Goal: Task Accomplishment & Management: Use online tool/utility

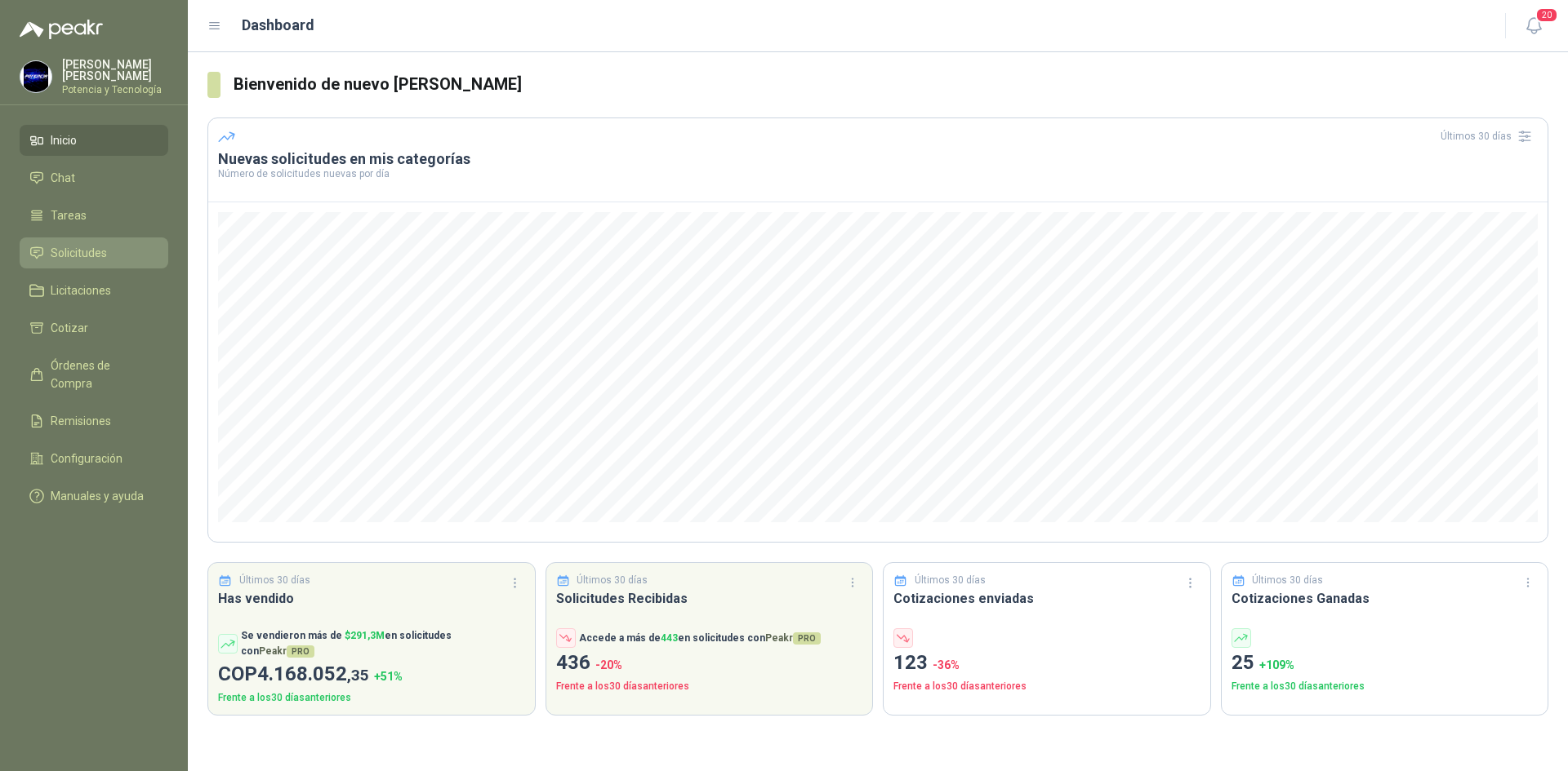
click at [136, 253] on li "Solicitudes" at bounding box center [93, 253] width 129 height 18
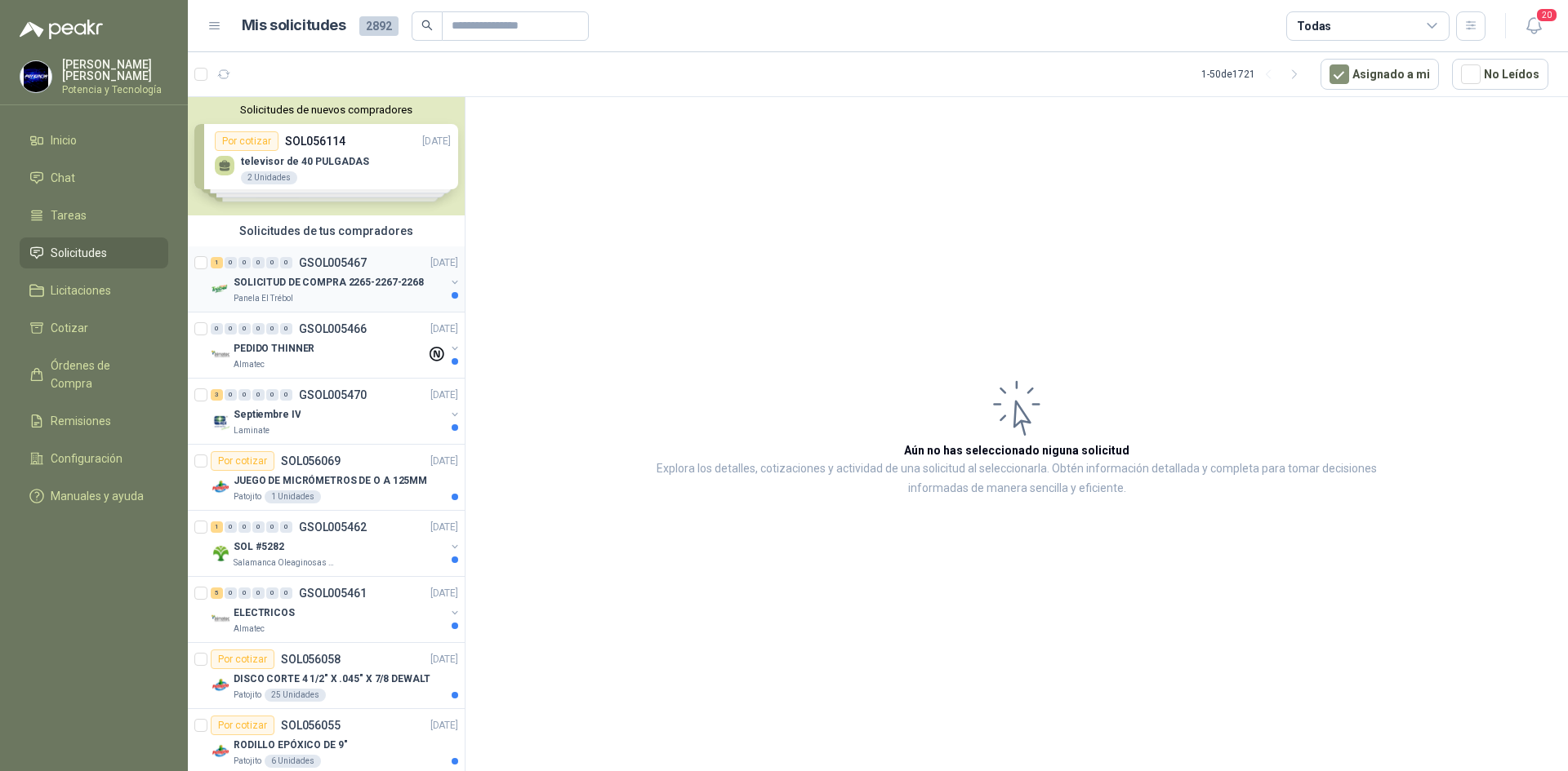
click at [302, 280] on p "SOLICITUD DE COMPRA 2265-2267-2268" at bounding box center [329, 283] width 191 height 16
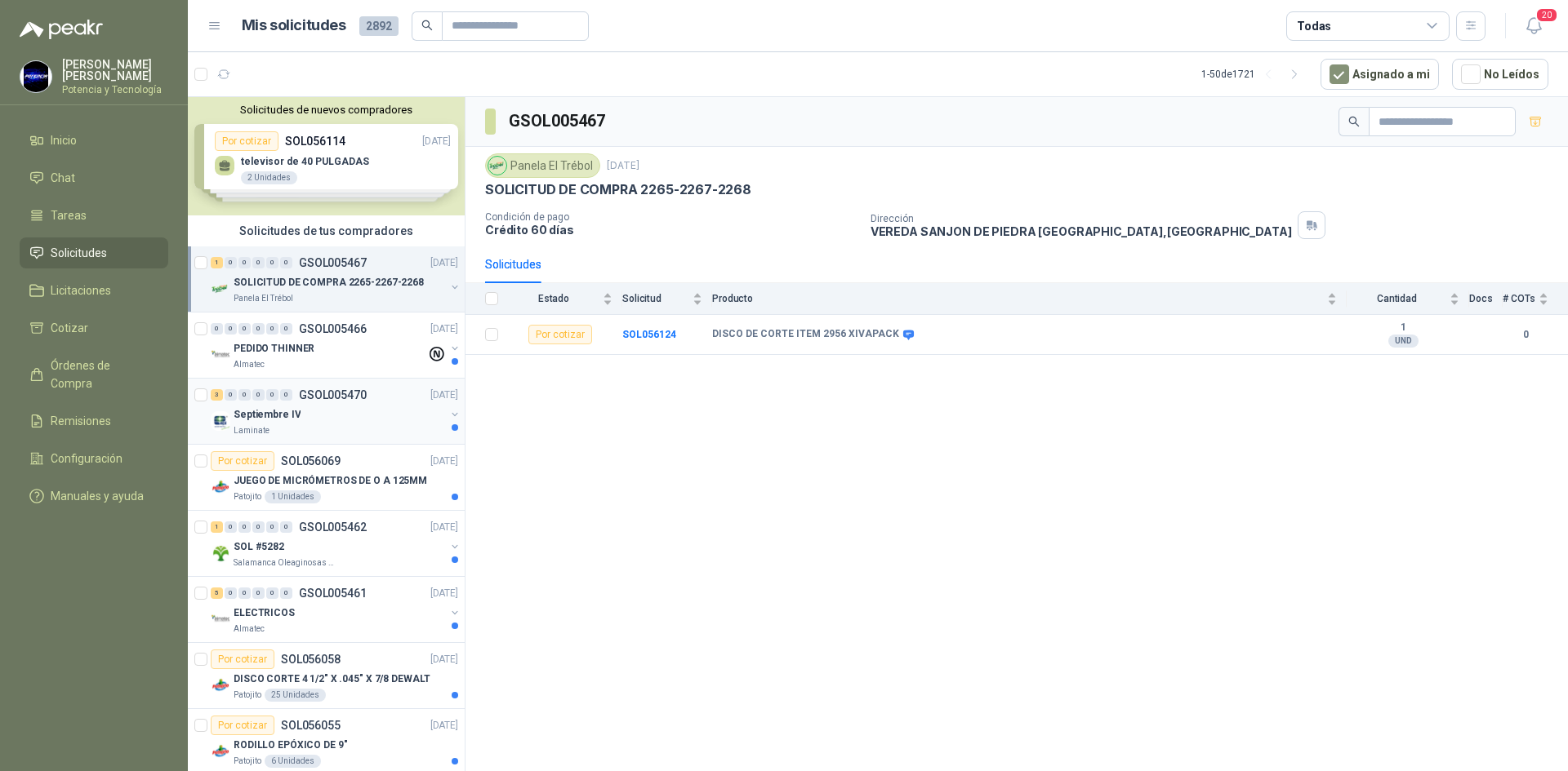
click at [322, 417] on div "Septiembre IV" at bounding box center [339, 414] width 212 height 19
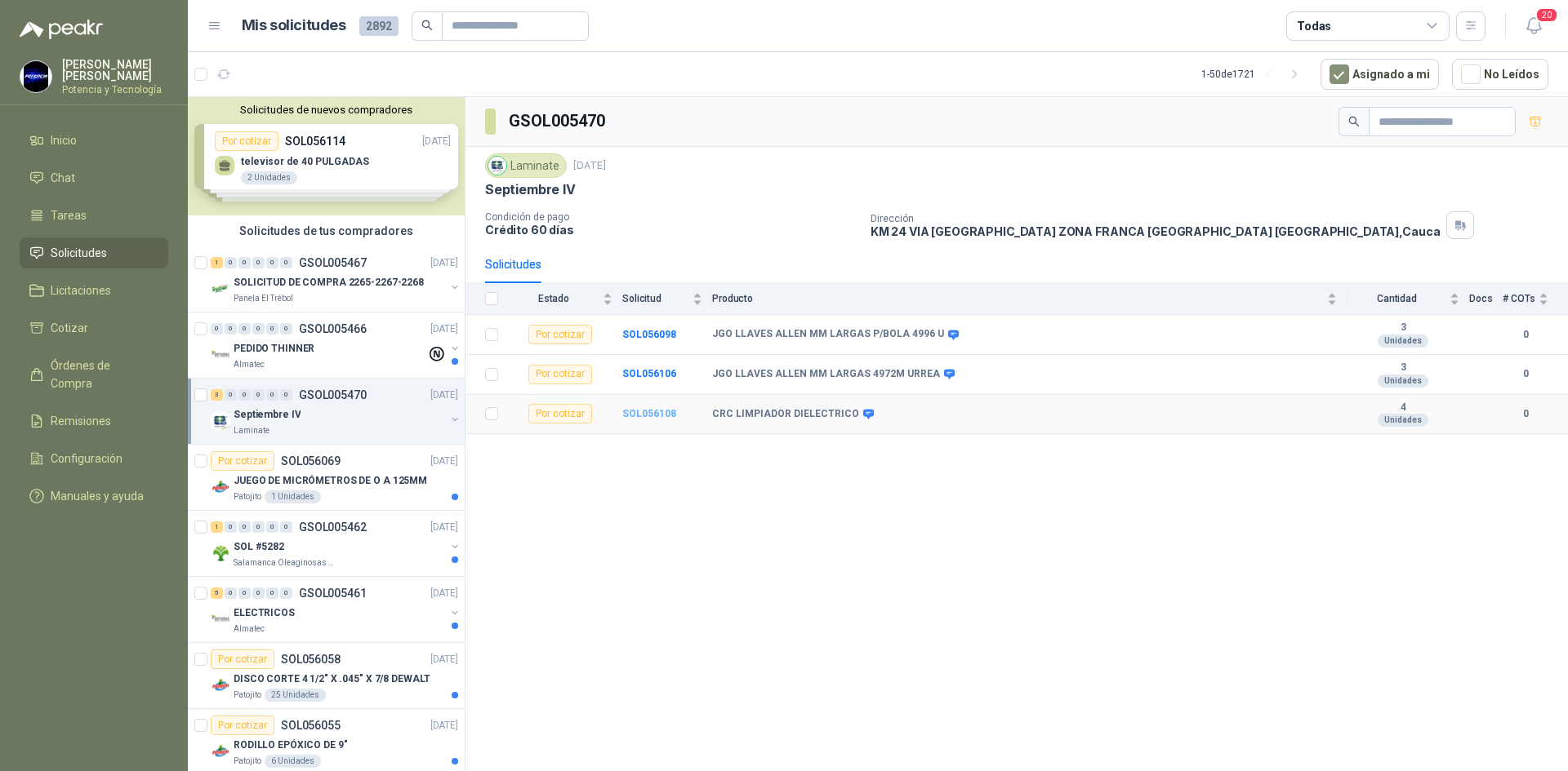
click at [644, 413] on b "SOL056108" at bounding box center [648, 414] width 54 height 11
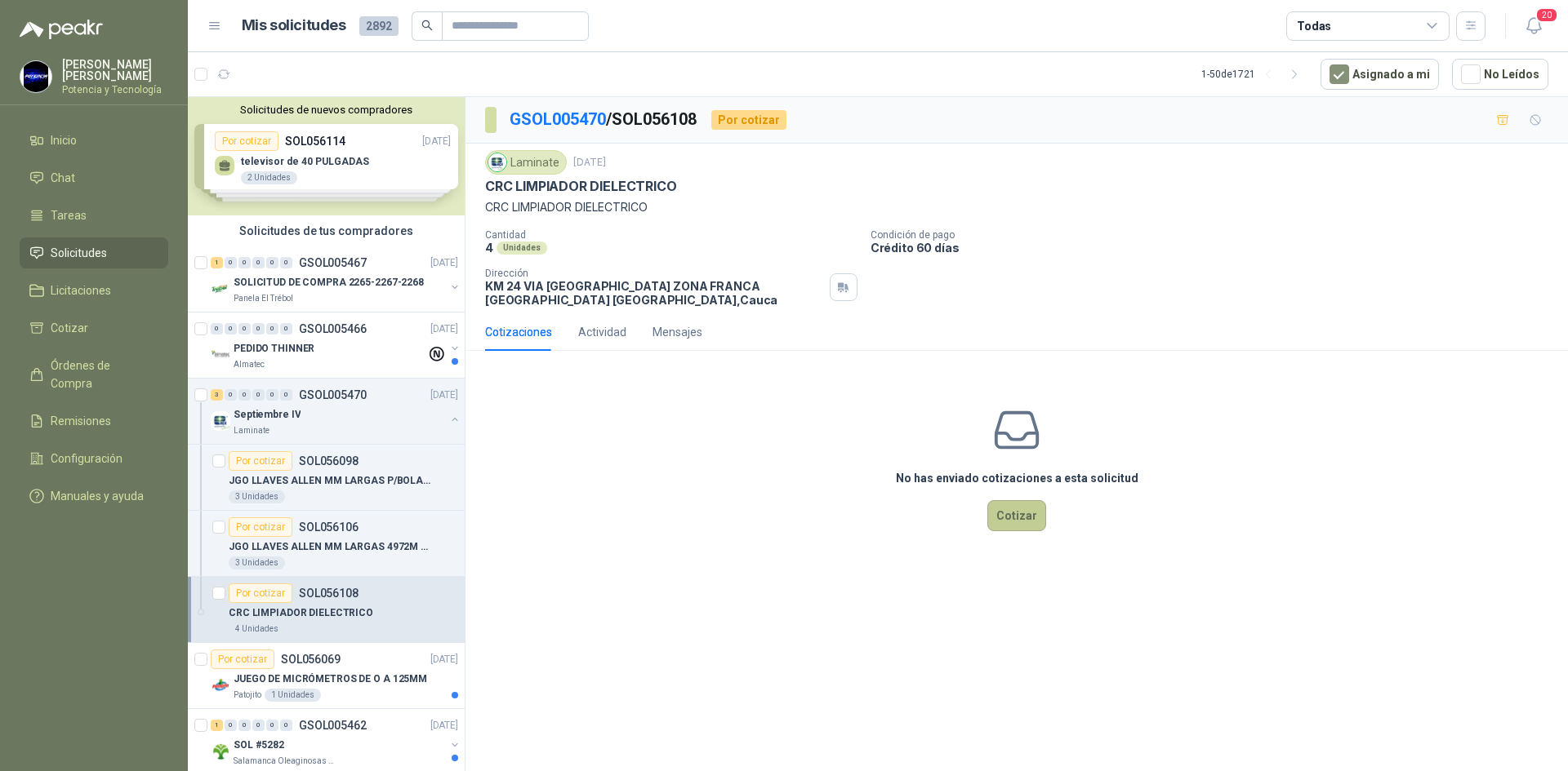
click at [1017, 517] on button "Cotizar" at bounding box center [1016, 515] width 59 height 31
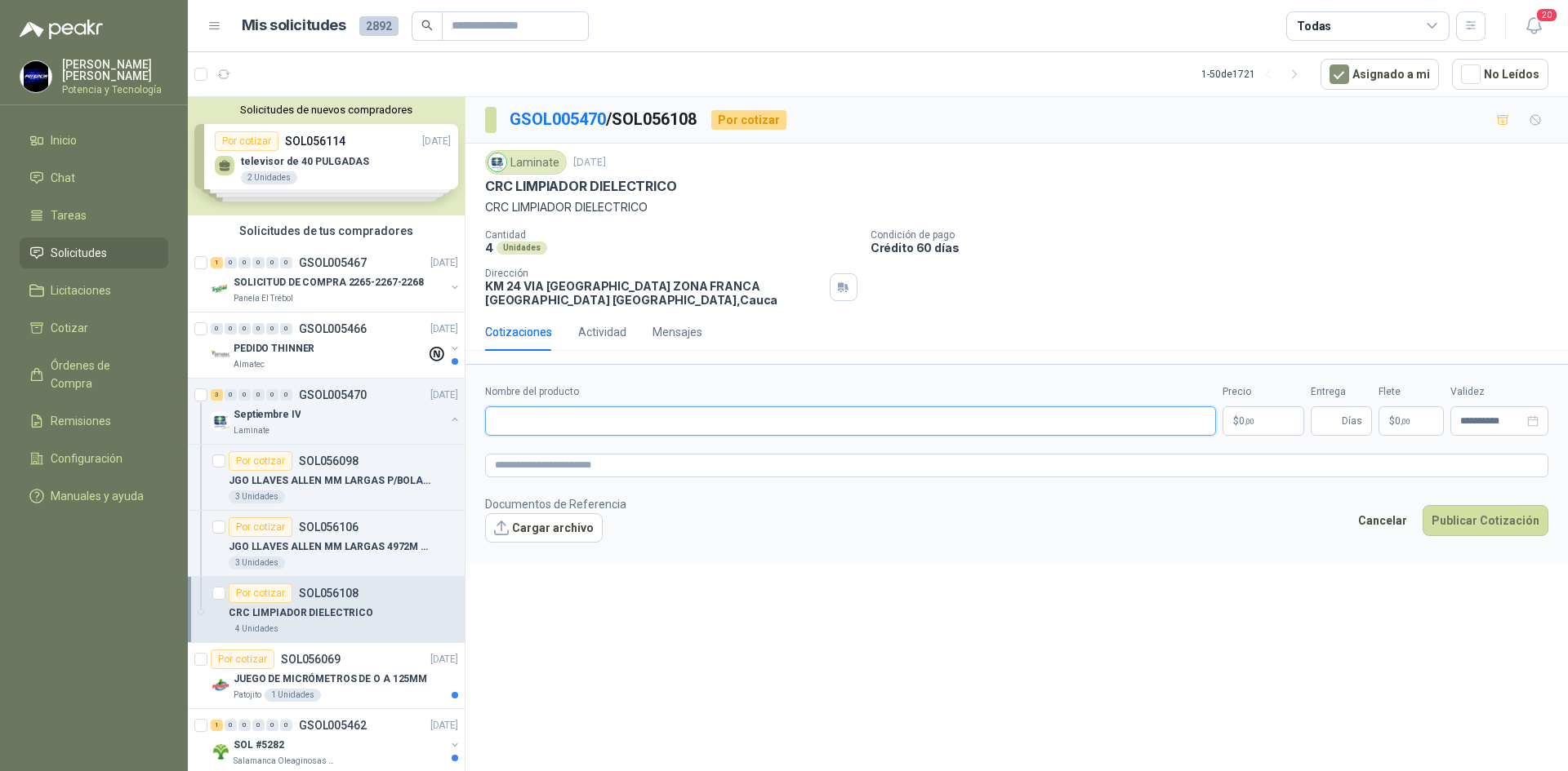
paste input "**********"
type input "**********"
click at [1243, 421] on span "0 ,00" at bounding box center [1246, 421] width 16 height 10
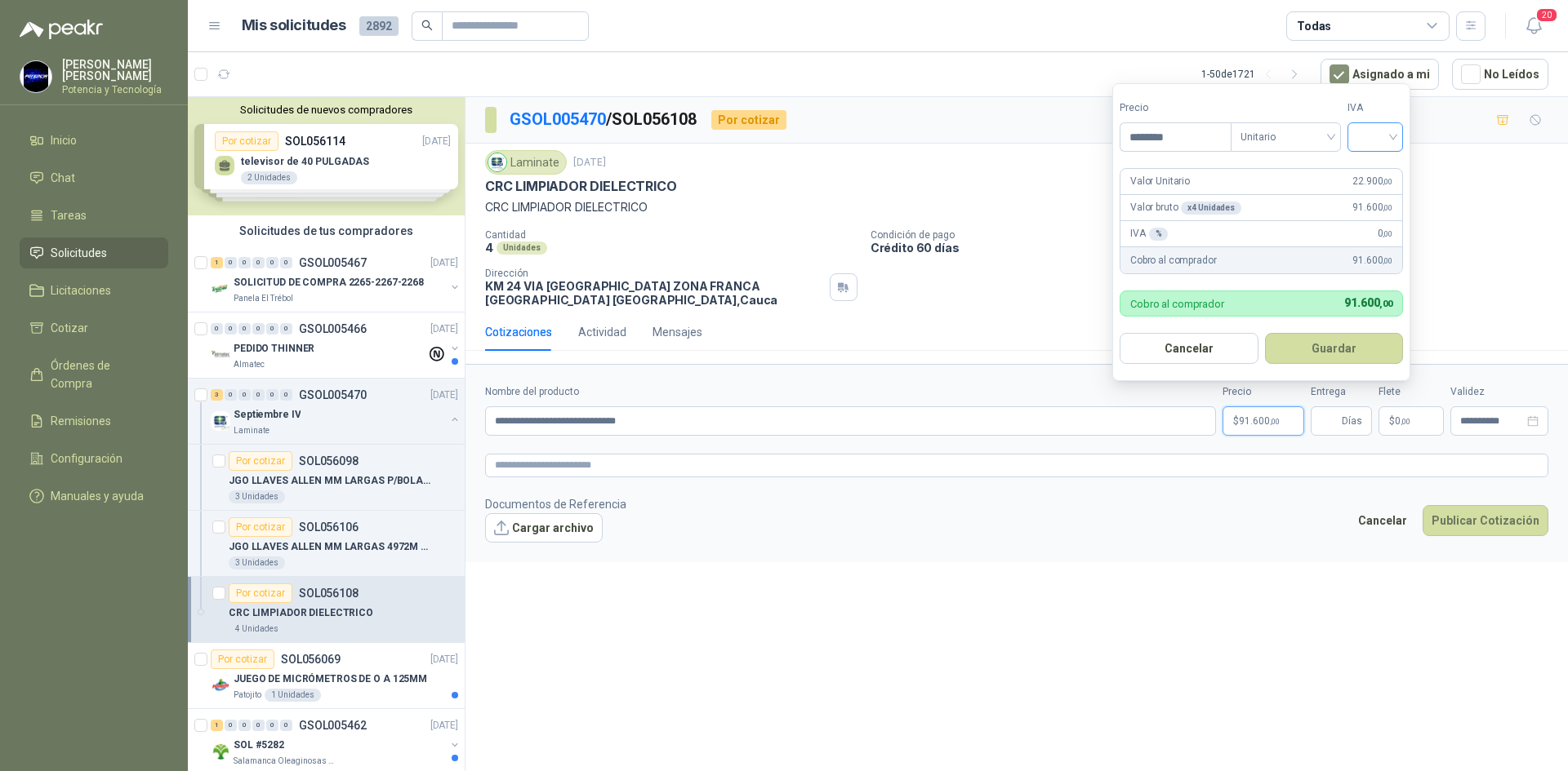
type input "********"
click at [1380, 143] on input "search" at bounding box center [1375, 135] width 36 height 25
drag, startPoint x: 1382, startPoint y: 169, endPoint x: 1342, endPoint y: 380, distance: 214.8
click at [1384, 174] on div "19%" at bounding box center [1378, 170] width 30 height 18
click at [1332, 416] on input "Entrega" at bounding box center [1329, 422] width 18 height 28
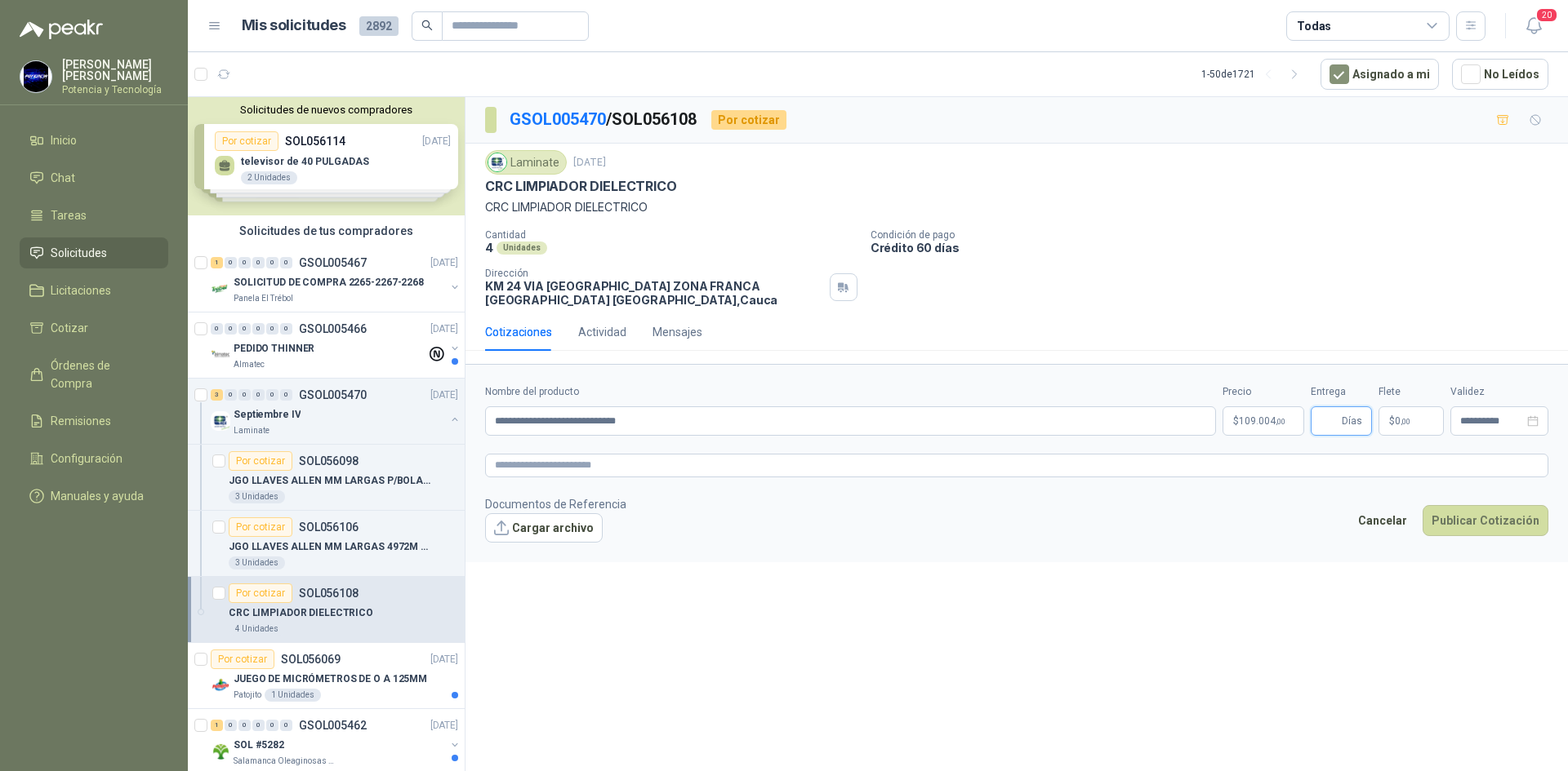
type input "*"
click at [1380, 423] on p "$ 0 ,00" at bounding box center [1411, 421] width 65 height 29
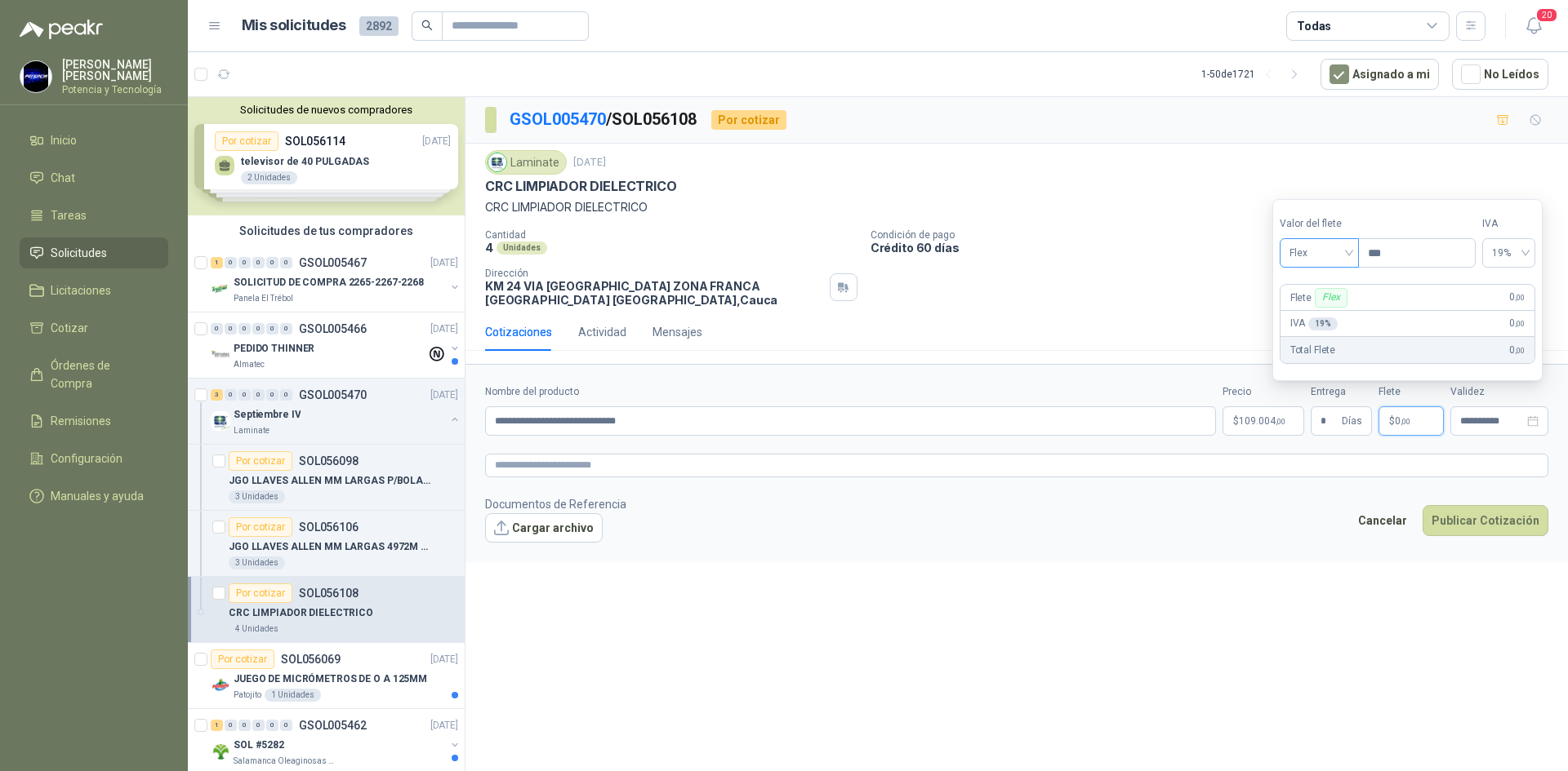
click at [1317, 256] on span "Flex" at bounding box center [1319, 253] width 60 height 25
click at [1337, 306] on div "Incluido" at bounding box center [1321, 313] width 56 height 18
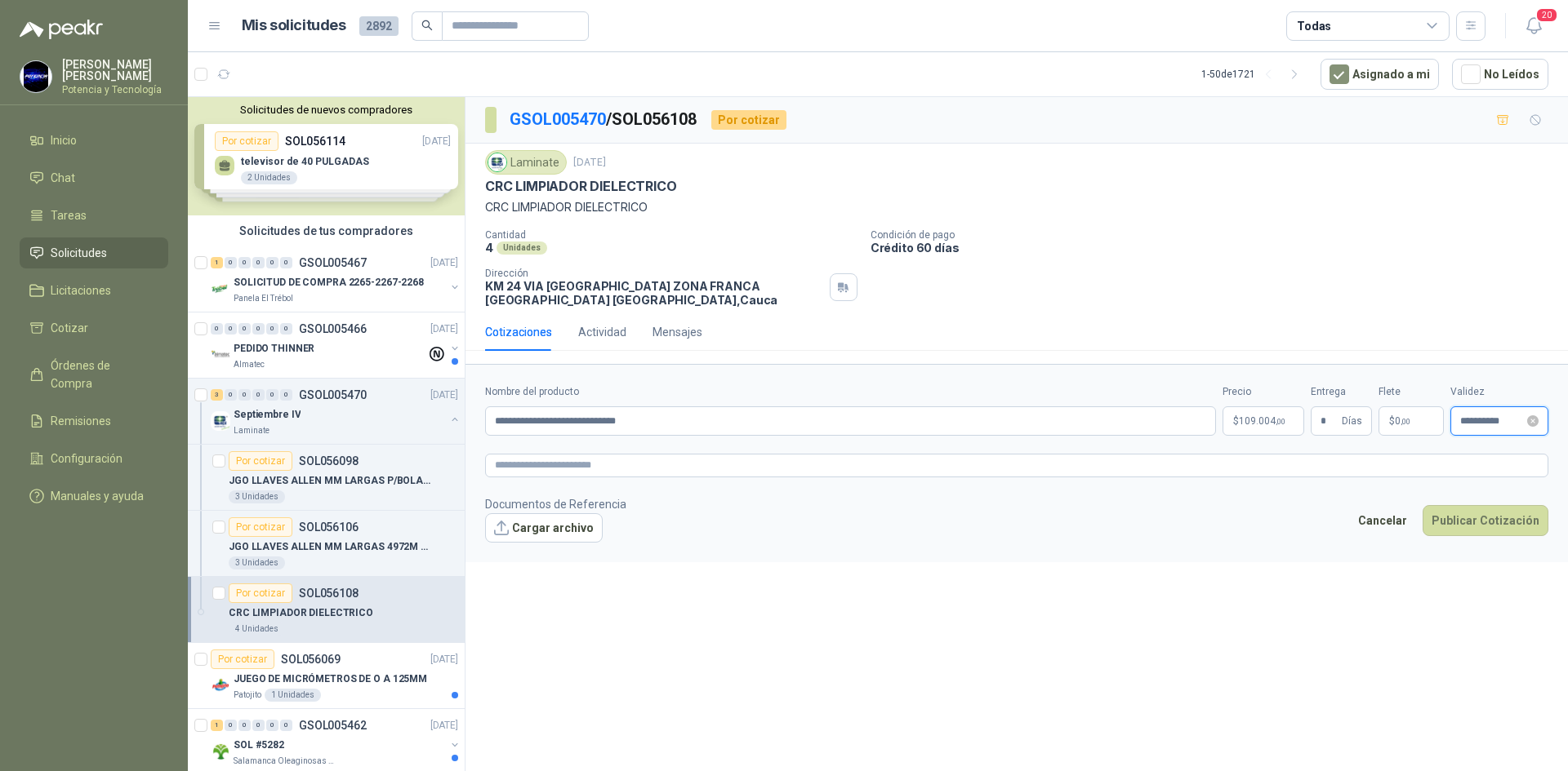
click at [1472, 423] on input "**********" at bounding box center [1492, 422] width 64 height 11
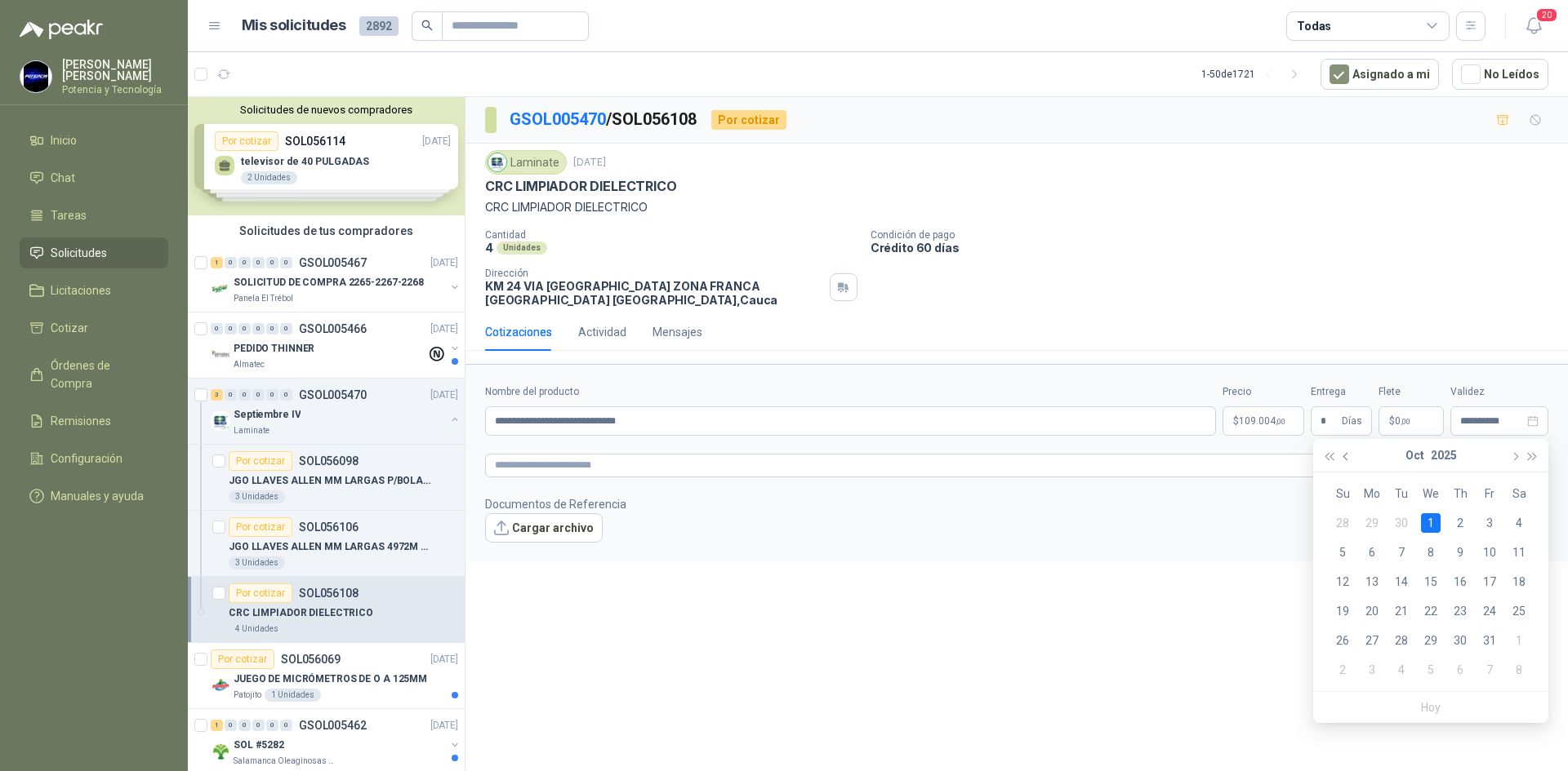
click at [1342, 458] on button "button" at bounding box center [1347, 455] width 18 height 32
click at [1400, 607] on div "23" at bounding box center [1401, 611] width 19 height 19
type input "**********"
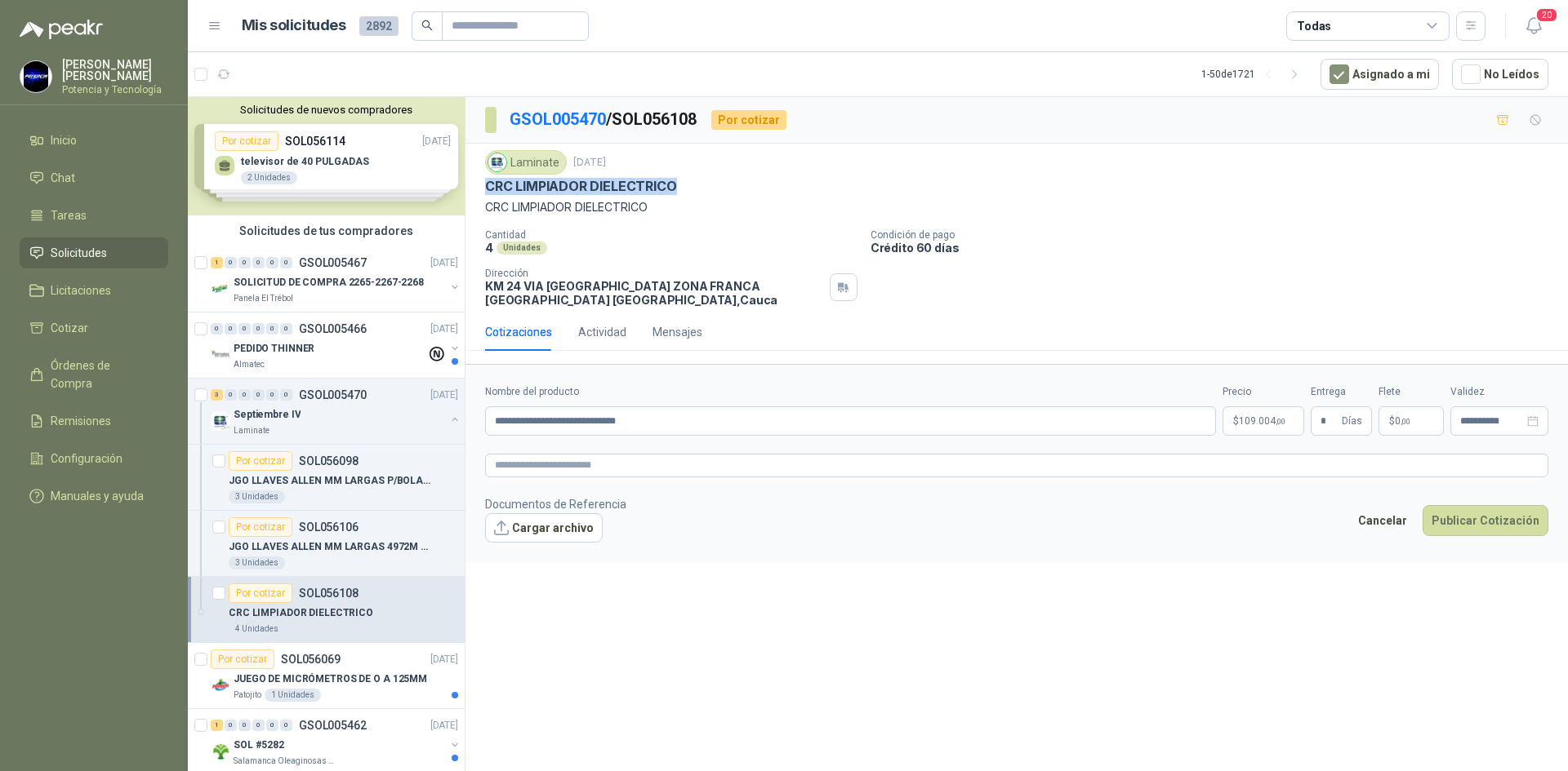
drag, startPoint x: 482, startPoint y: 183, endPoint x: 678, endPoint y: 185, distance: 196.0
click at [678, 185] on div "Laminate [DATE] CRC LIMPIADOR DIELECTRICO CRC LIMPIADOR DIELECTRICO Cantidad 4 …" at bounding box center [1016, 228] width 1102 height 169
copy p "CRC LIMPIADOR DIELECTRICO"
click at [1270, 422] on span "109.004 ,00" at bounding box center [1261, 421] width 47 height 10
click at [1521, 513] on button "Publicar Cotización" at bounding box center [1485, 520] width 126 height 31
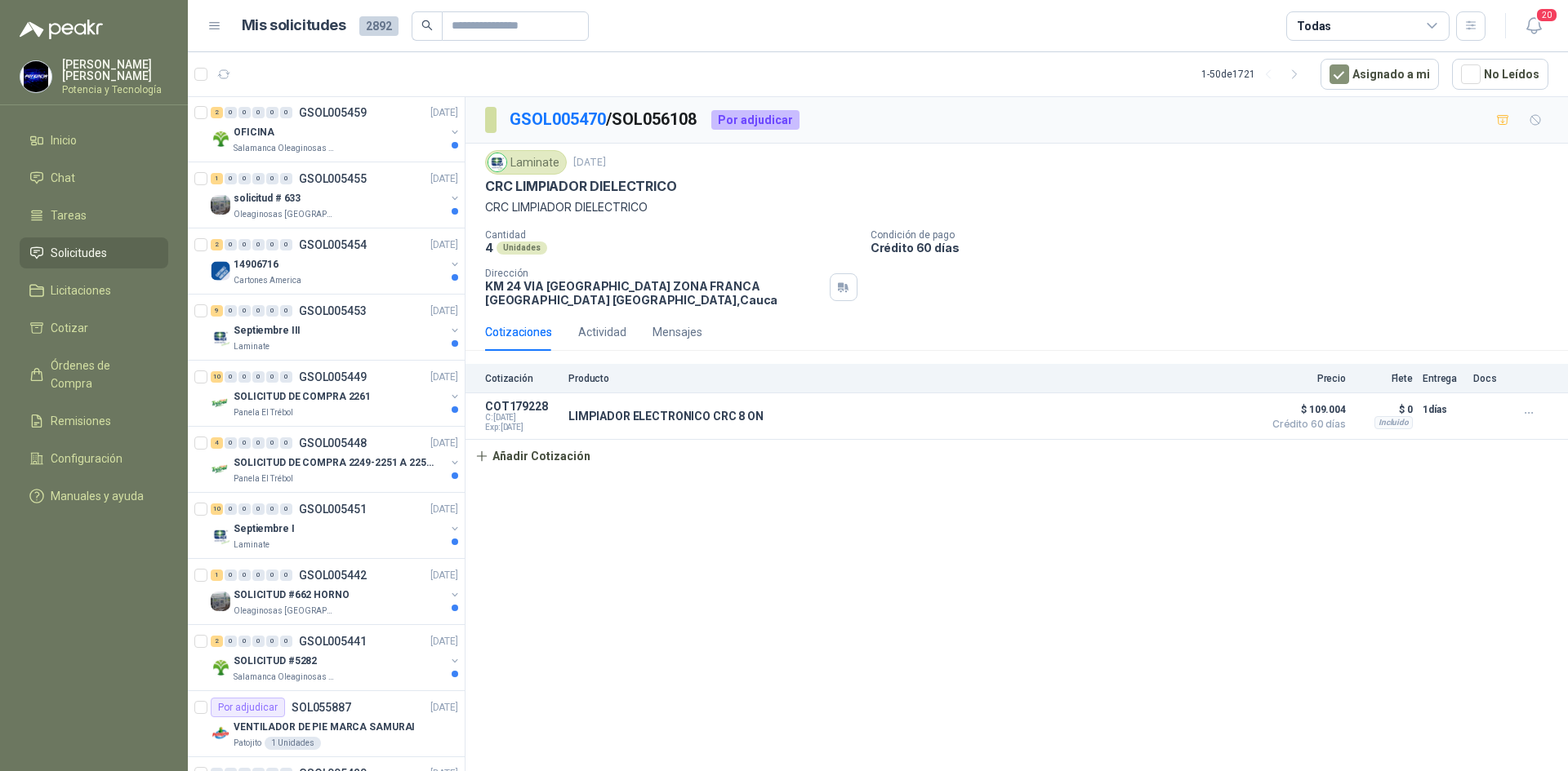
scroll to position [898, 0]
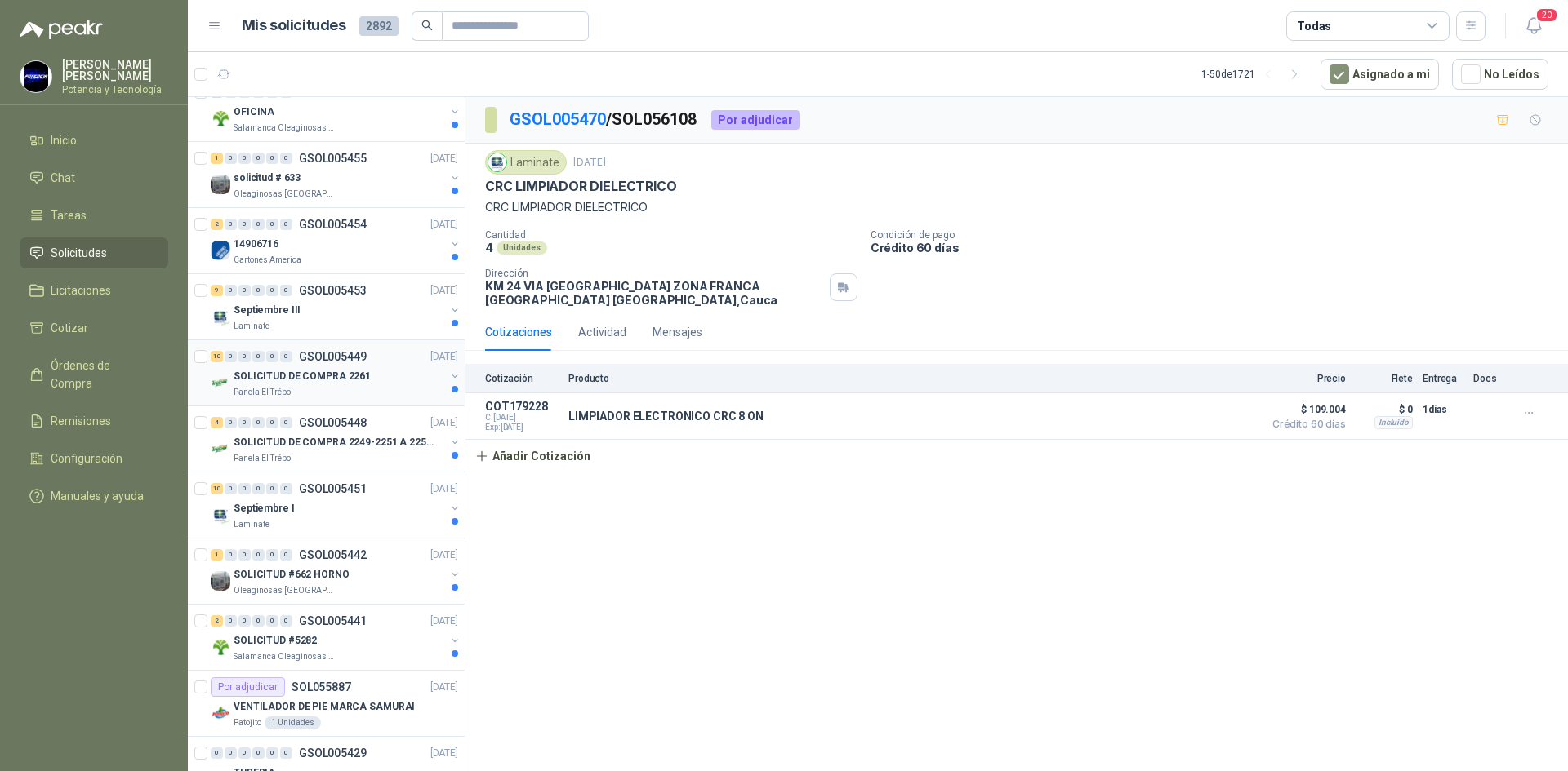
click at [329, 383] on p "SOLICITUD DE COMPRA 2261" at bounding box center [302, 377] width 137 height 16
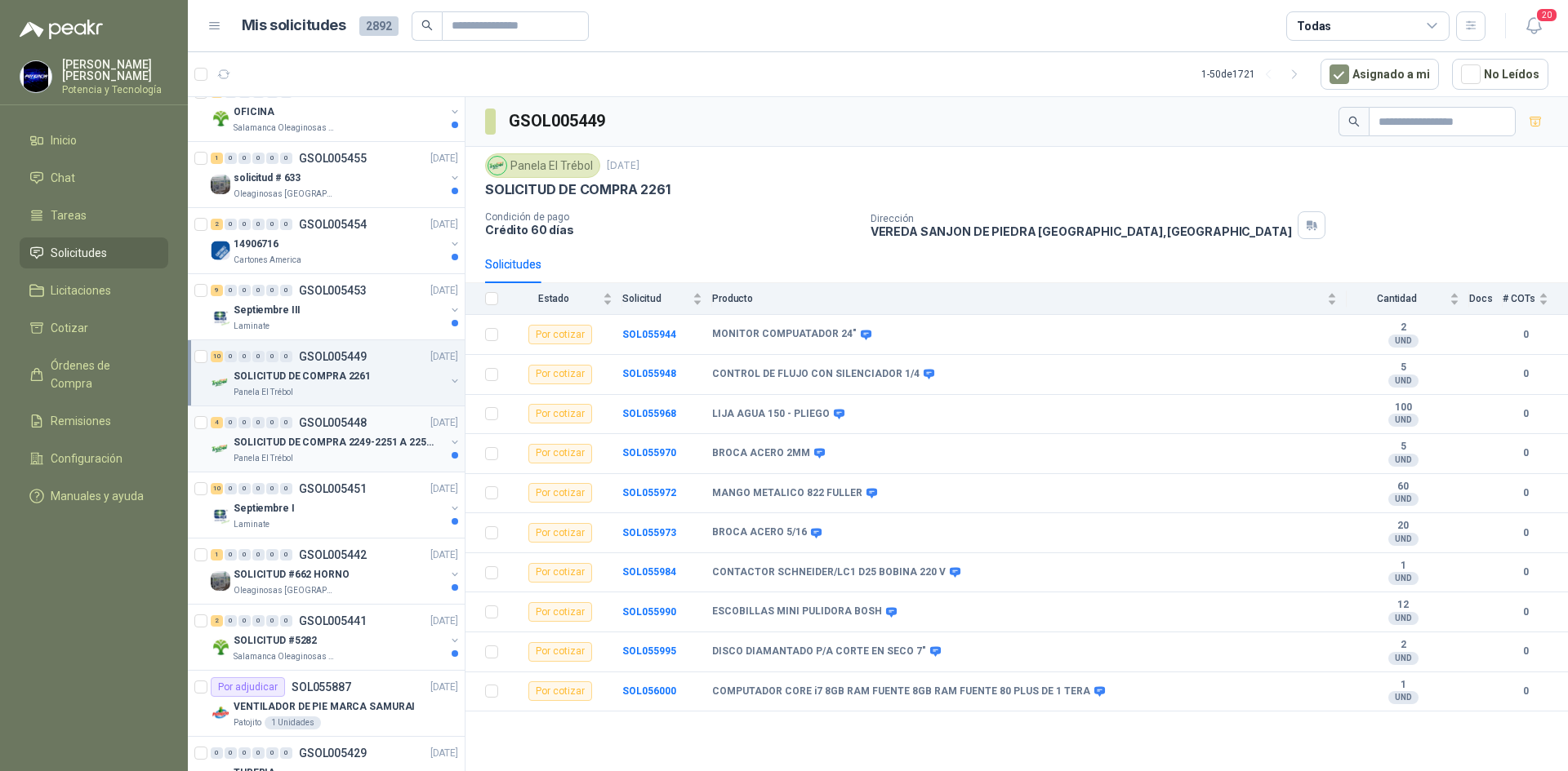
click at [330, 458] on div "Panela El Trébol" at bounding box center [339, 458] width 212 height 13
